Goal: Check status: Check status

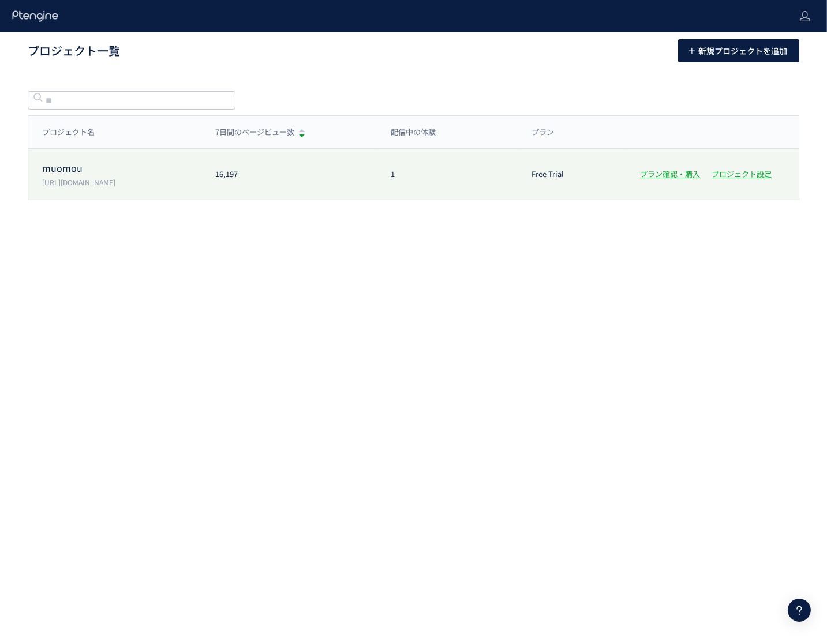
click at [127, 162] on p "muomou" at bounding box center [121, 168] width 159 height 13
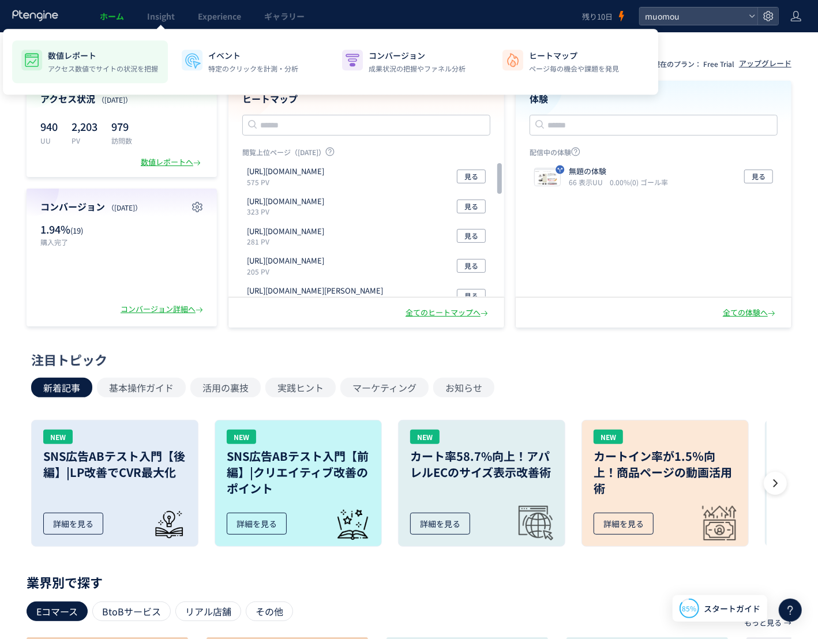
click at [127, 54] on p "数値レポート" at bounding box center [103, 56] width 110 height 12
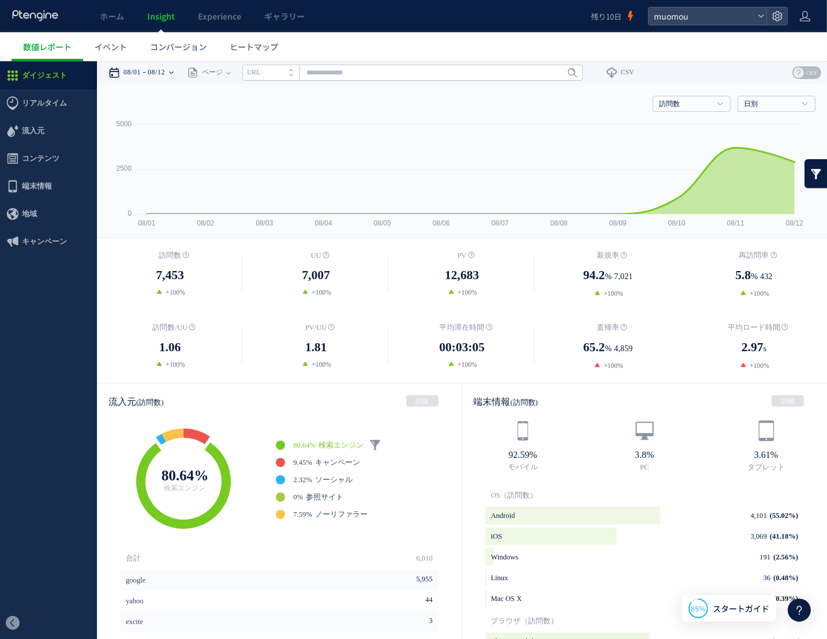
click at [165, 68] on time "08/12" at bounding box center [156, 72] width 17 height 23
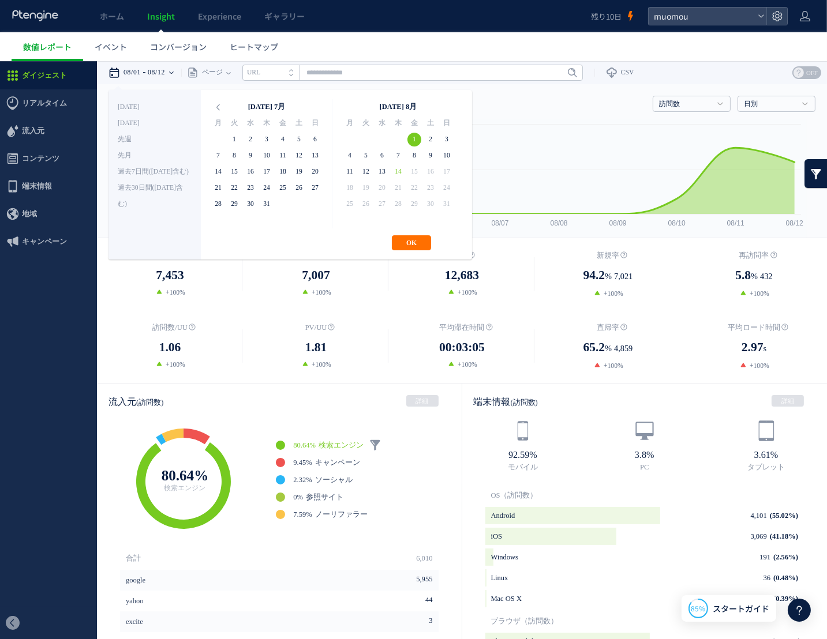
drag, startPoint x: 412, startPoint y: 137, endPoint x: 408, endPoint y: 145, distance: 8.5
click at [418, 240] on button "OK" at bounding box center [411, 242] width 39 height 15
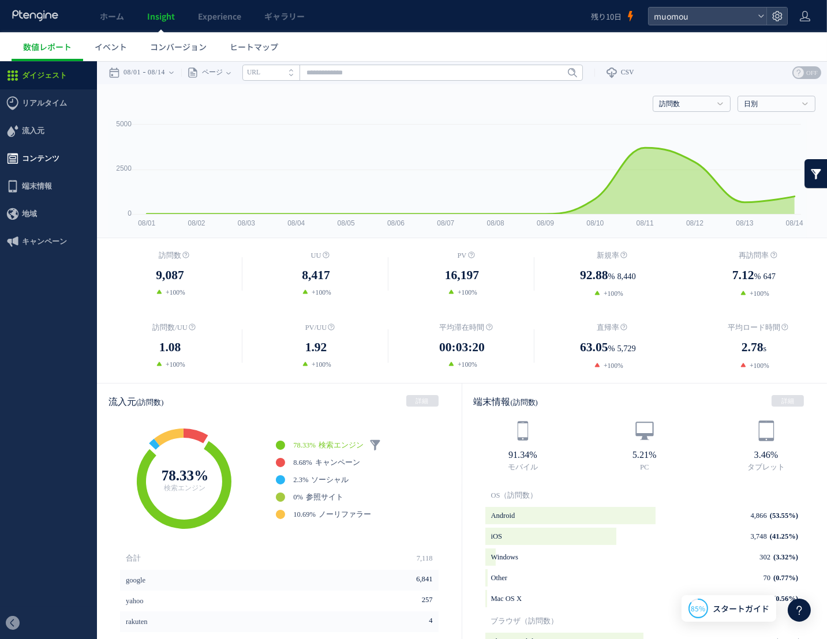
click at [31, 150] on span "コンテンツ" at bounding box center [40, 158] width 37 height 28
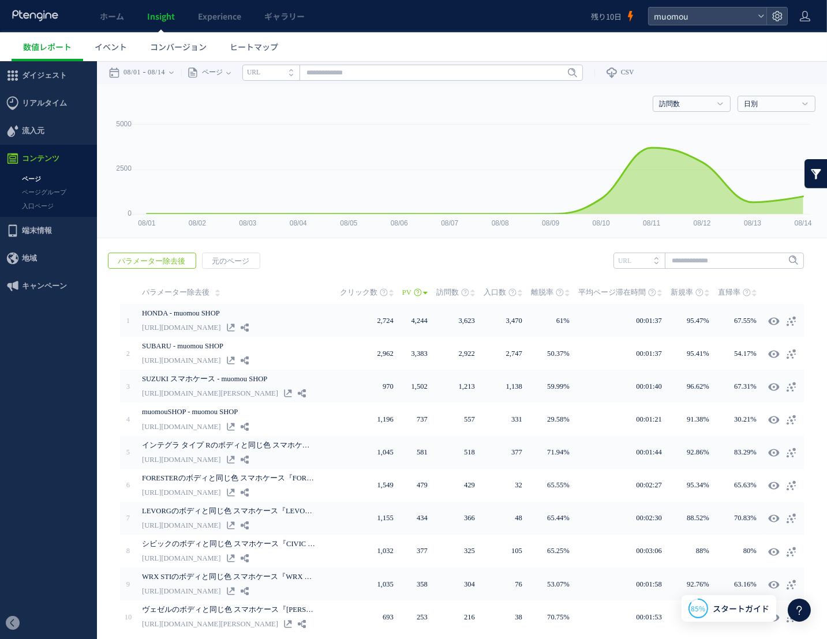
click at [31, 173] on link "ページ" at bounding box center [48, 178] width 97 height 13
click at [181, 76] on div "08/01 08/14" at bounding box center [144, 72] width 73 height 23
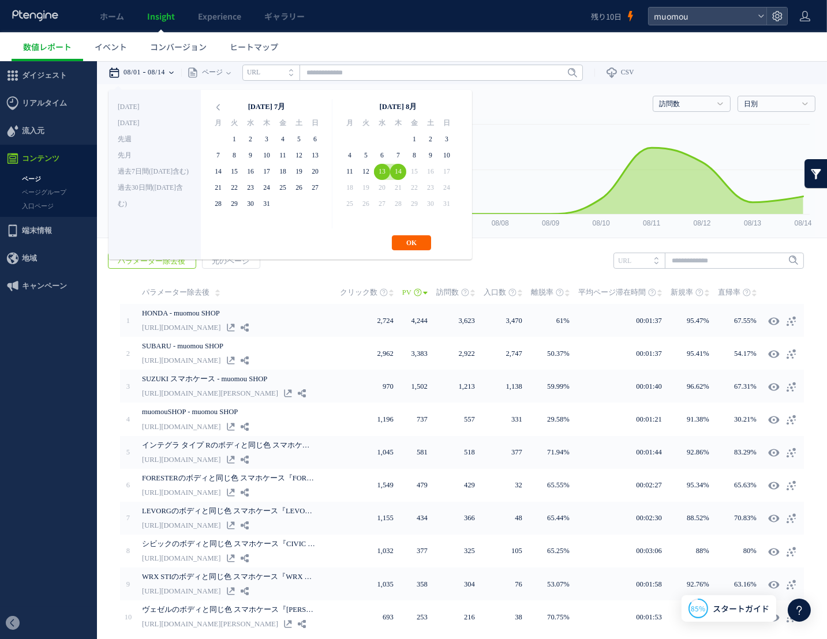
click at [410, 241] on button "OK" at bounding box center [411, 242] width 39 height 15
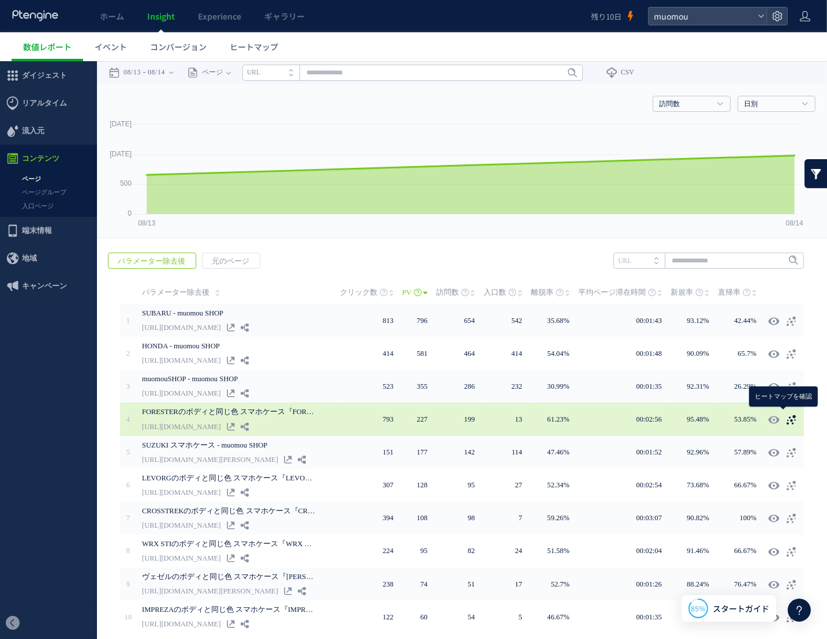
click at [785, 416] on icon at bounding box center [791, 420] width 12 height 12
